Goal: Transaction & Acquisition: Purchase product/service

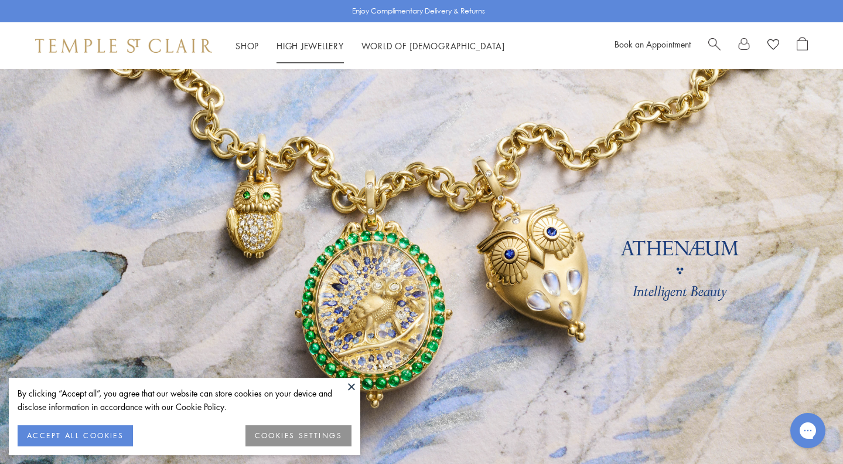
click at [327, 49] on link "High Jewellery High Jewellery" at bounding box center [310, 46] width 67 height 12
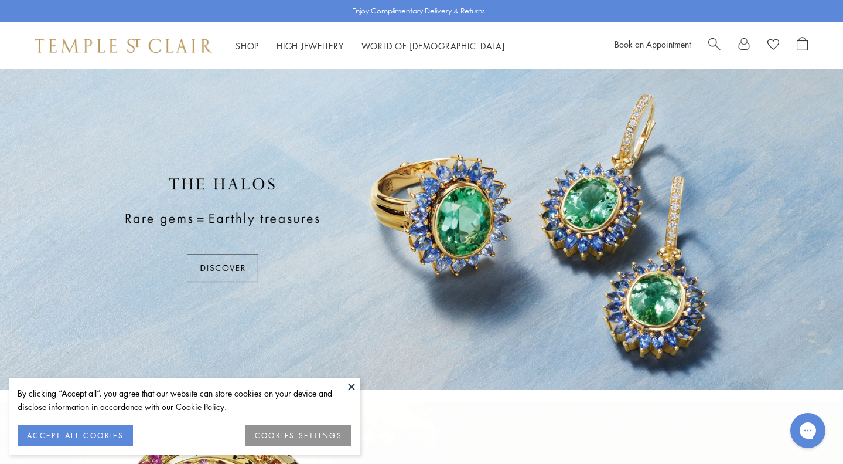
click at [359, 382] on button at bounding box center [352, 386] width 18 height 18
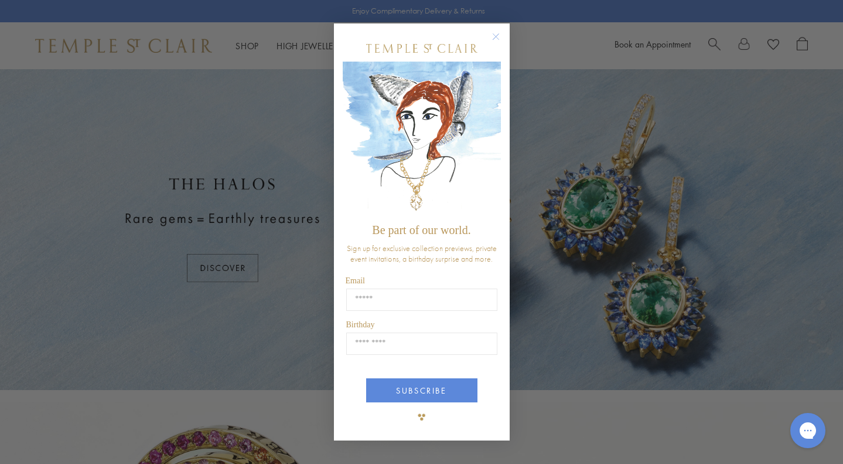
click at [496, 36] on circle "Close dialog" at bounding box center [496, 36] width 14 height 14
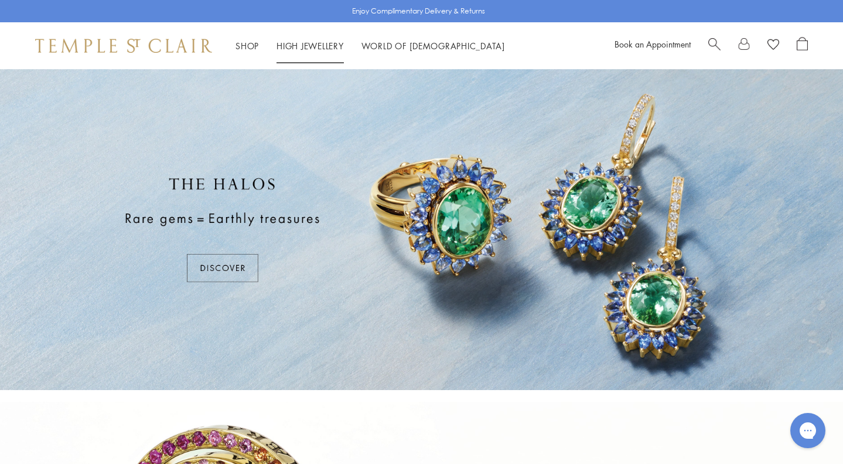
click at [307, 47] on link "High Jewellery High Jewellery" at bounding box center [310, 46] width 67 height 12
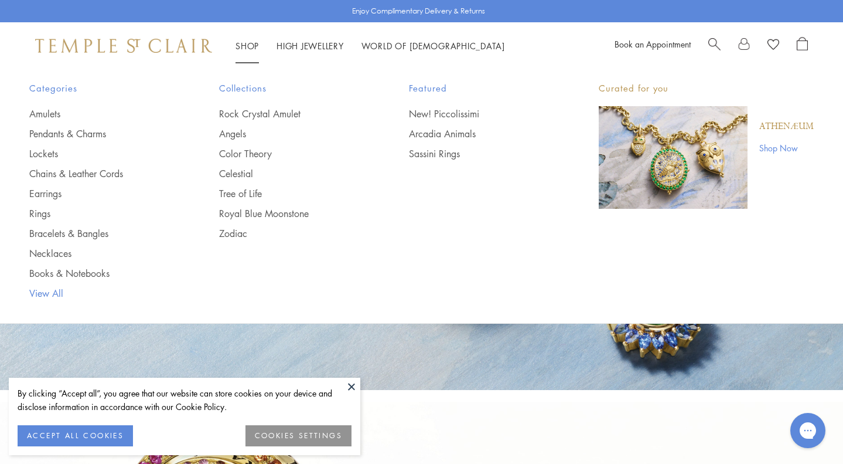
click at [55, 292] on link "View All" at bounding box center [100, 293] width 143 height 13
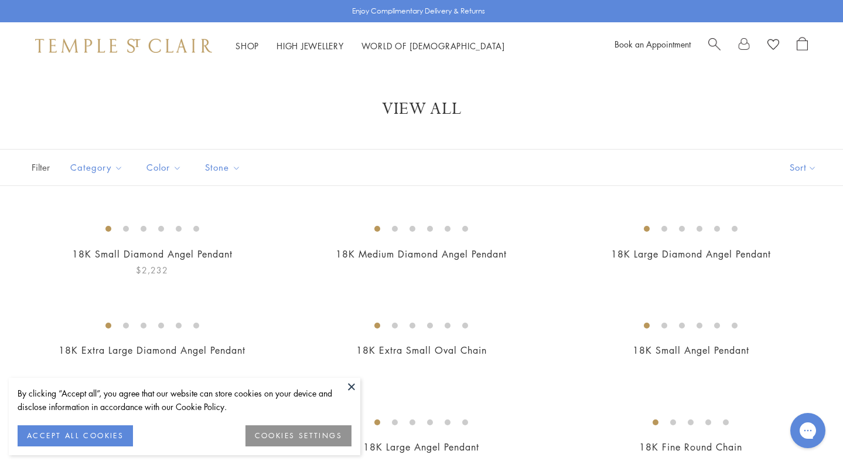
scroll to position [2, 0]
click at [353, 384] on button at bounding box center [352, 386] width 18 height 18
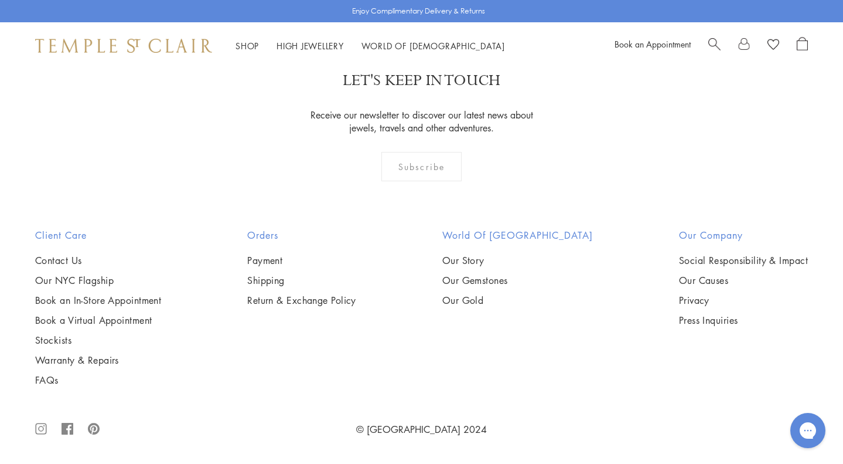
scroll to position [8914, 0]
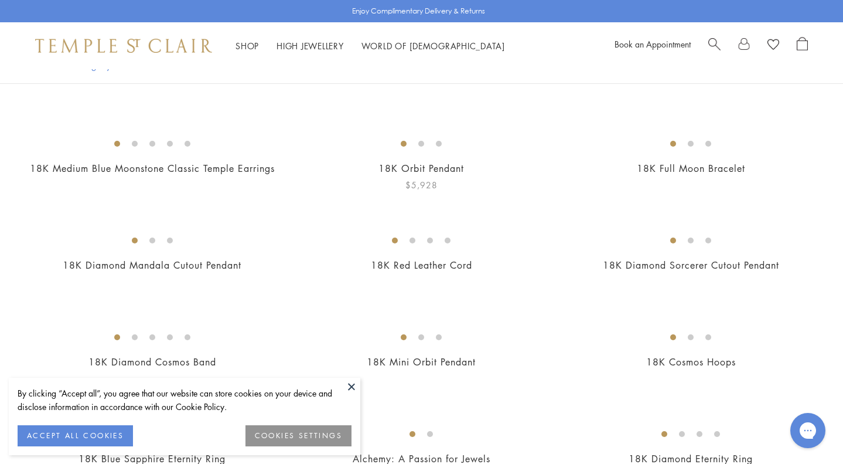
scroll to position [181, 0]
click at [0, 0] on img at bounding box center [0, 0] width 0 height 0
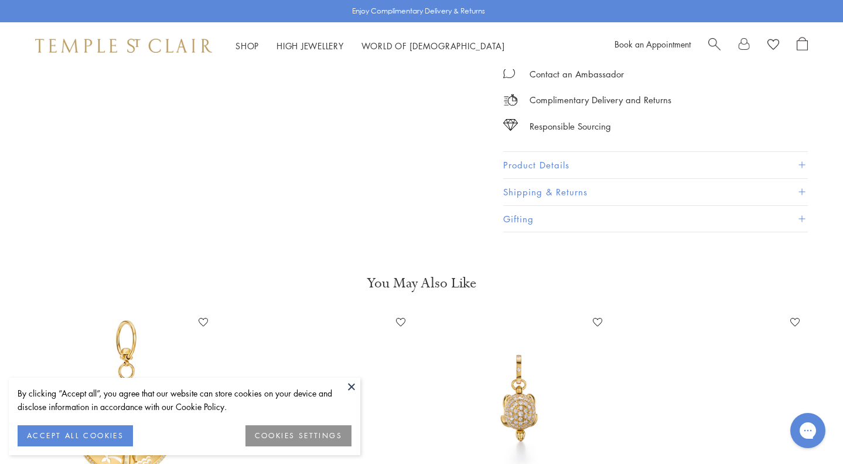
scroll to position [1376, 0]
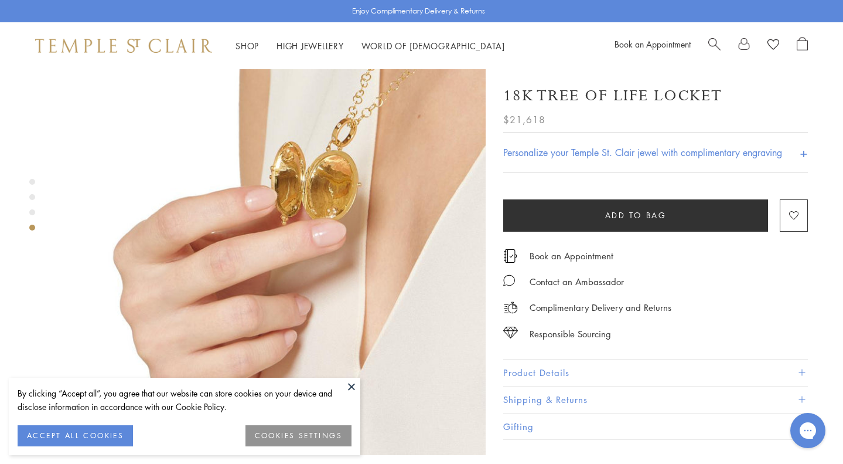
click at [556, 359] on button "Product Details" at bounding box center [655, 372] width 305 height 26
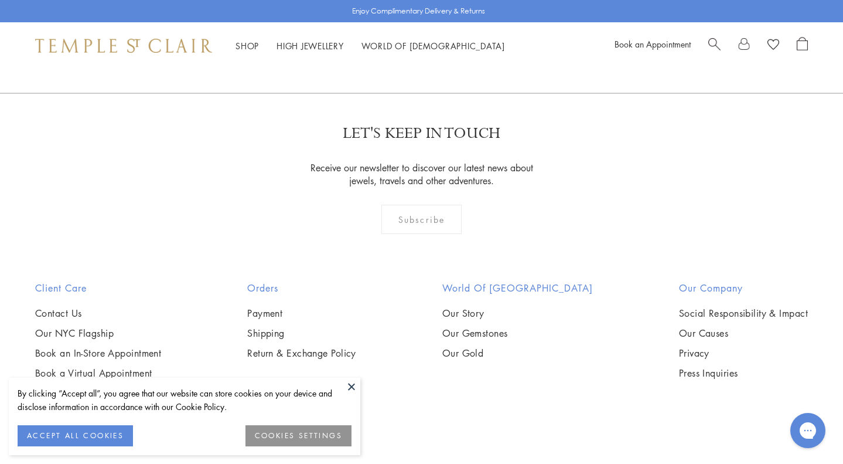
scroll to position [2488, 0]
click at [352, 383] on button at bounding box center [352, 386] width 18 height 18
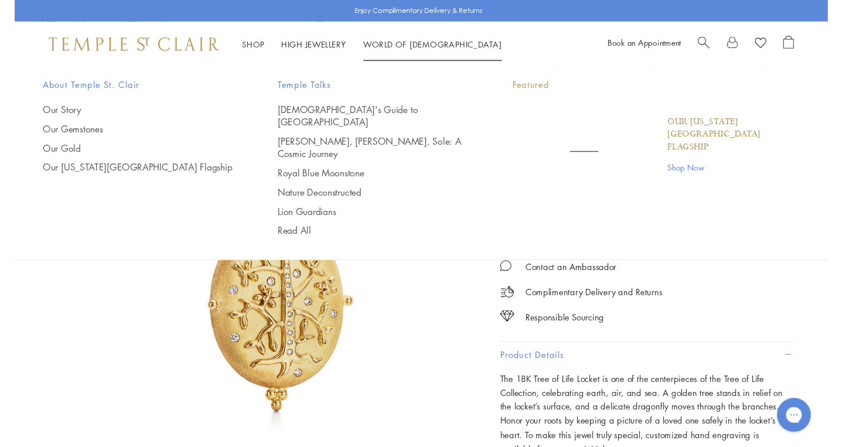
scroll to position [0, 0]
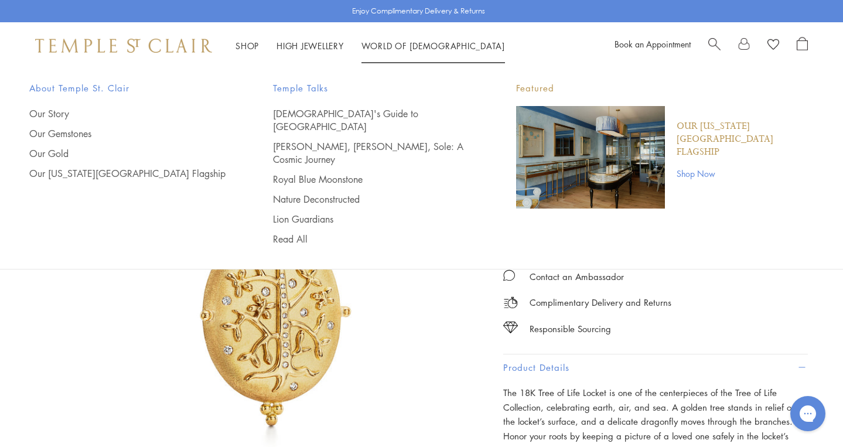
click at [418, 43] on link "World of Temple World of Temple" at bounding box center [434, 46] width 144 height 12
click at [371, 107] on link "[DEMOGRAPHIC_DATA]'s Guide to [GEOGRAPHIC_DATA]" at bounding box center [371, 120] width 197 height 26
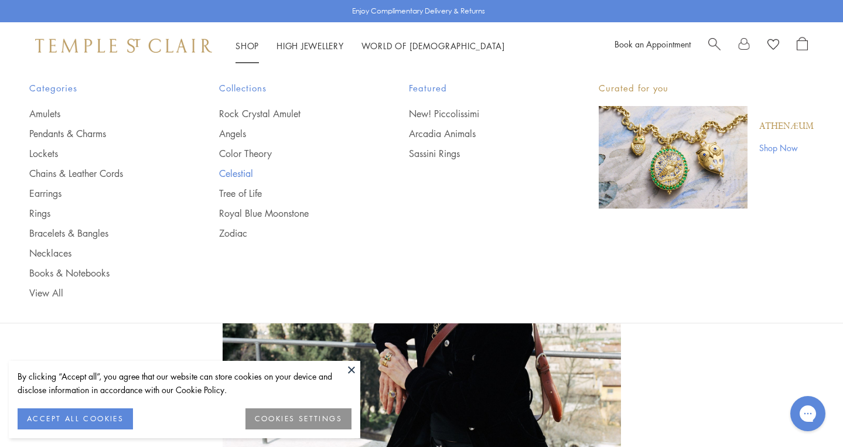
click at [256, 171] on link "Celestial" at bounding box center [290, 173] width 143 height 13
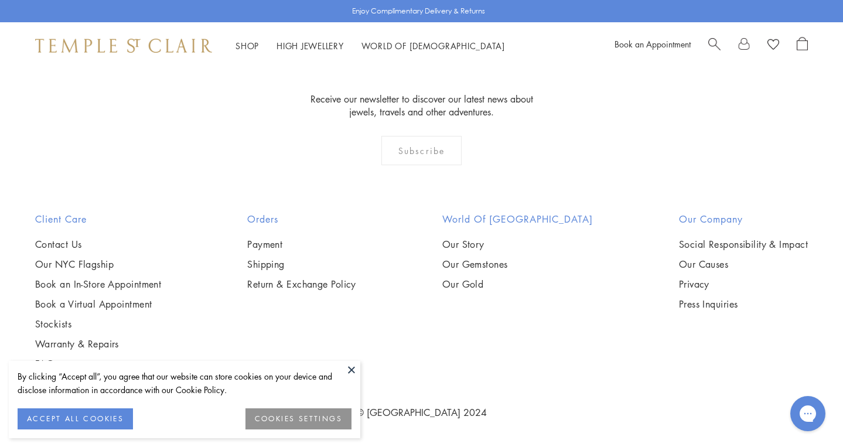
scroll to position [5419, 0]
click at [0, 0] on img at bounding box center [0, 0] width 0 height 0
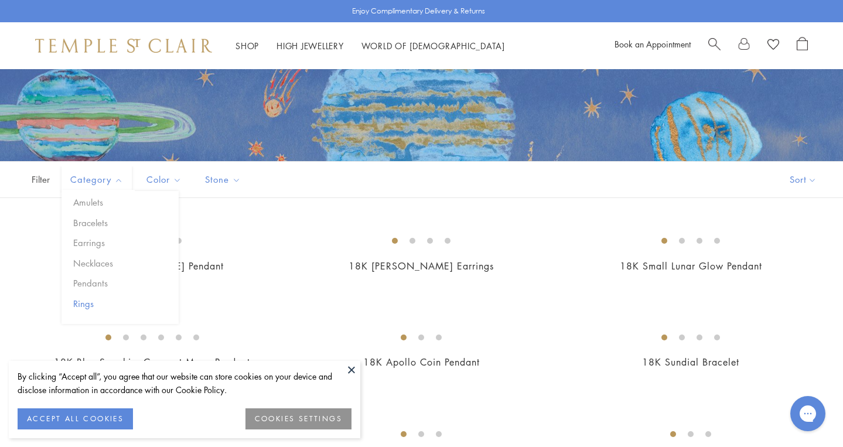
scroll to position [147, 0]
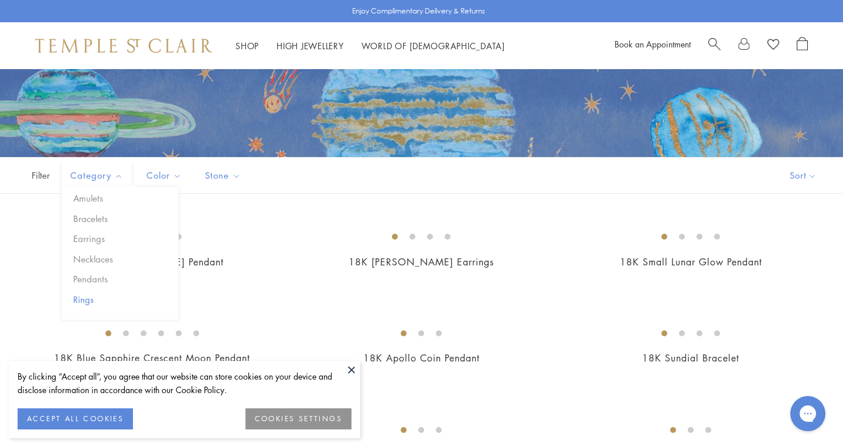
click at [101, 294] on button "Rings" at bounding box center [124, 299] width 108 height 13
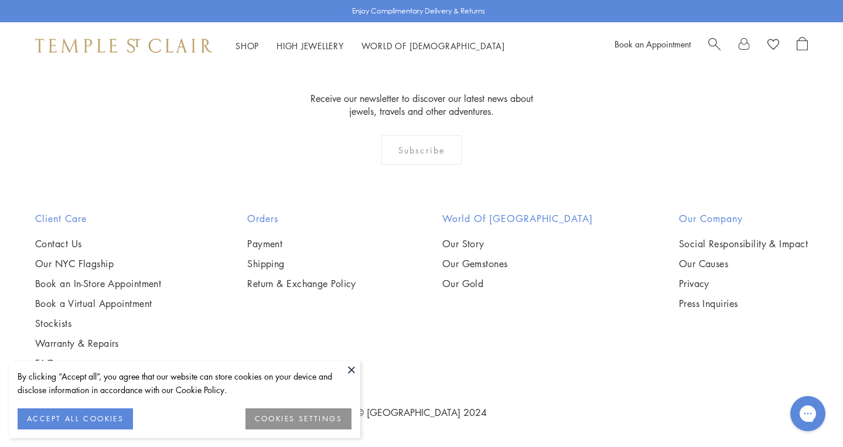
scroll to position [1272, 0]
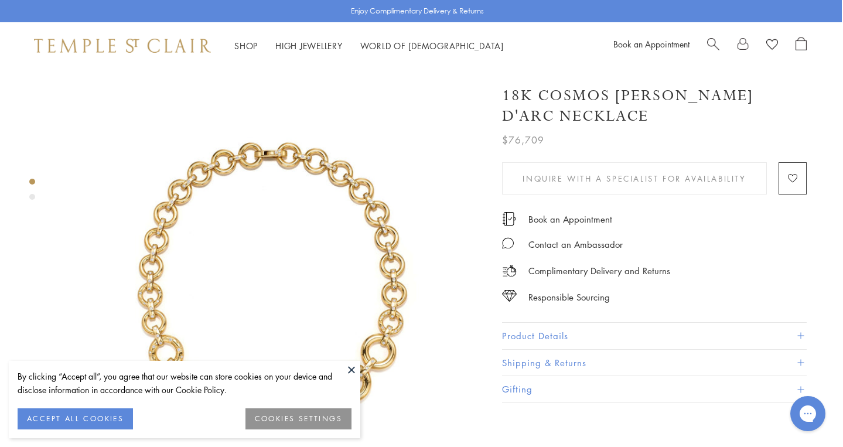
scroll to position [0, 1]
